Goal: Information Seeking & Learning: Learn about a topic

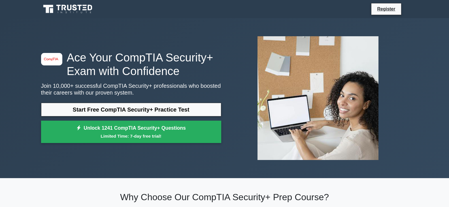
scroll to position [28, 0]
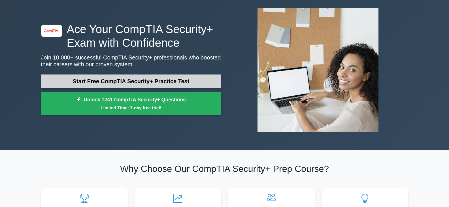
click at [159, 85] on link "Start Free CompTIA Security+ Practice Test" at bounding box center [131, 82] width 180 height 14
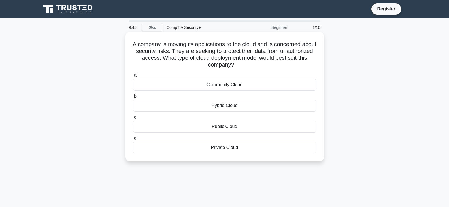
click at [231, 147] on div "Private Cloud" at bounding box center [225, 148] width 184 height 12
click at [133, 140] on input "d. Private Cloud" at bounding box center [133, 139] width 0 height 4
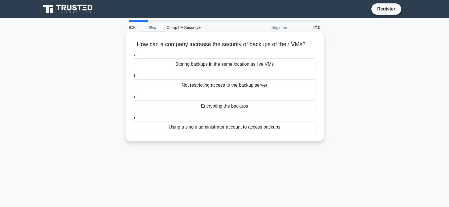
click at [210, 108] on div "Encrypting the backups" at bounding box center [225, 106] width 184 height 12
click at [133, 99] on input "c. Encrypting the backups" at bounding box center [133, 97] width 0 height 4
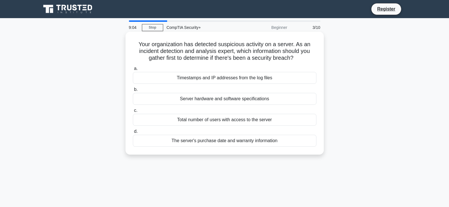
click at [227, 80] on div "Timestamps and IP addresses from the log files" at bounding box center [225, 78] width 184 height 12
click at [133, 71] on input "a. Timestamps and IP addresses from the log files" at bounding box center [133, 69] width 0 height 4
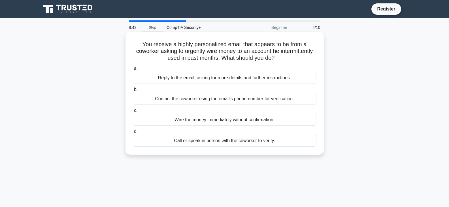
click at [234, 143] on div "Call or speak in person with the coworker to verify." at bounding box center [225, 141] width 184 height 12
click at [133, 133] on input "d. Call or speak in person with the coworker to verify." at bounding box center [133, 132] width 0 height 4
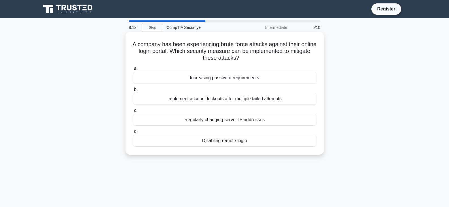
click at [273, 99] on div "Implement account lockouts after multiple failed attempts" at bounding box center [225, 99] width 184 height 12
click at [133, 92] on input "b. Implement account lockouts after multiple failed attempts" at bounding box center [133, 90] width 0 height 4
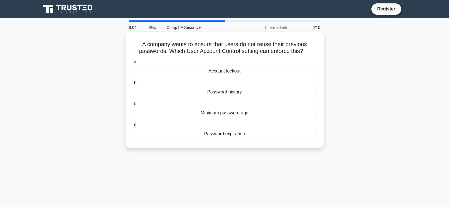
click at [205, 88] on div "Password history" at bounding box center [225, 92] width 184 height 12
click at [133, 85] on input "b. Password history" at bounding box center [133, 83] width 0 height 4
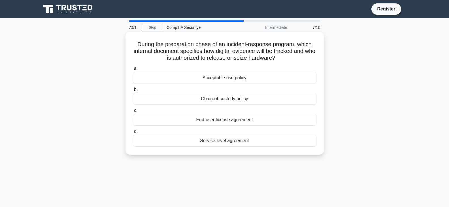
click at [233, 98] on div "Chain-of-custody policy" at bounding box center [225, 99] width 184 height 12
click at [133, 92] on input "b. Chain-of-custody policy" at bounding box center [133, 90] width 0 height 4
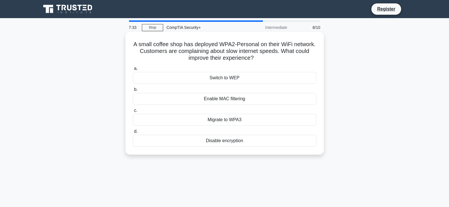
click at [220, 81] on div "Switch to WEP" at bounding box center [225, 78] width 184 height 12
click at [133, 71] on input "a. Switch to WEP" at bounding box center [133, 69] width 0 height 4
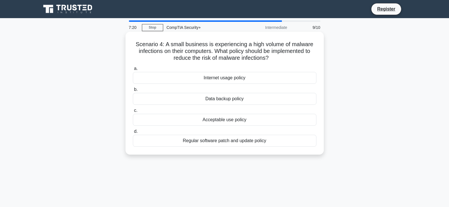
click at [243, 145] on div "Regular software patch and update policy" at bounding box center [225, 141] width 184 height 12
click at [133, 133] on input "d. Regular software patch and update policy" at bounding box center [133, 132] width 0 height 4
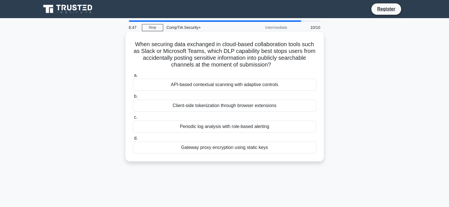
click at [256, 85] on div "API-based contextual scanning with adaptive controls" at bounding box center [225, 85] width 184 height 12
click at [133, 77] on input "a. API-based contextual scanning with adaptive controls" at bounding box center [133, 76] width 0 height 4
